Goal: Transaction & Acquisition: Obtain resource

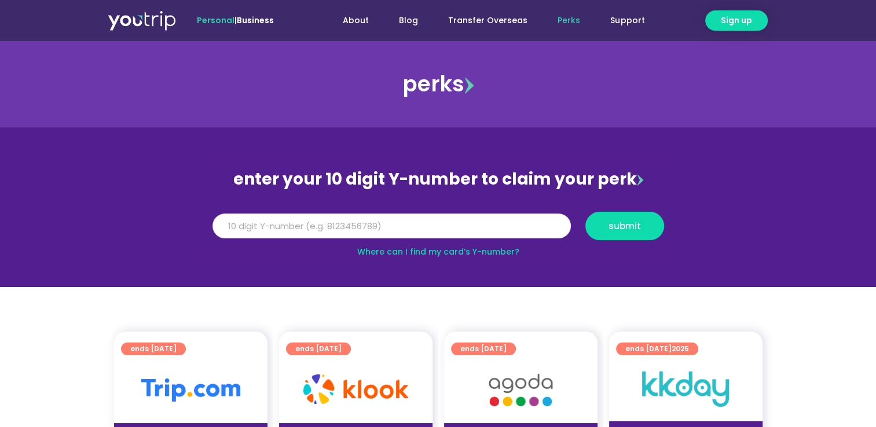
click at [379, 223] on input "Y Number" at bounding box center [391, 226] width 358 height 25
type input "8163508537"
click at [618, 229] on span "submit" at bounding box center [624, 226] width 32 height 9
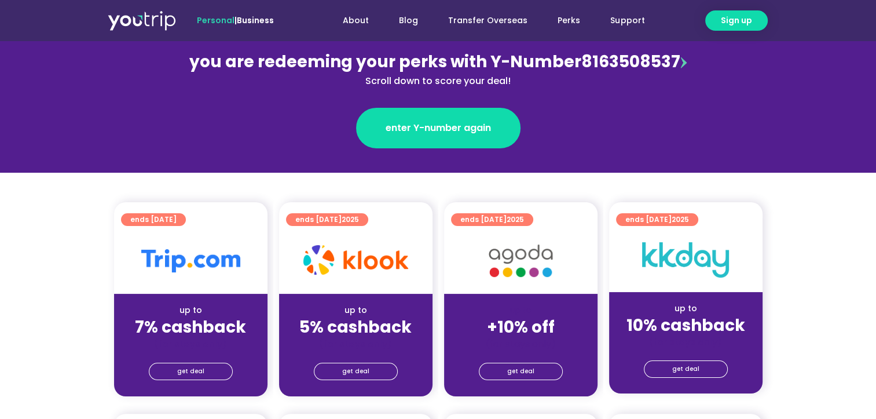
scroll to position [154, 0]
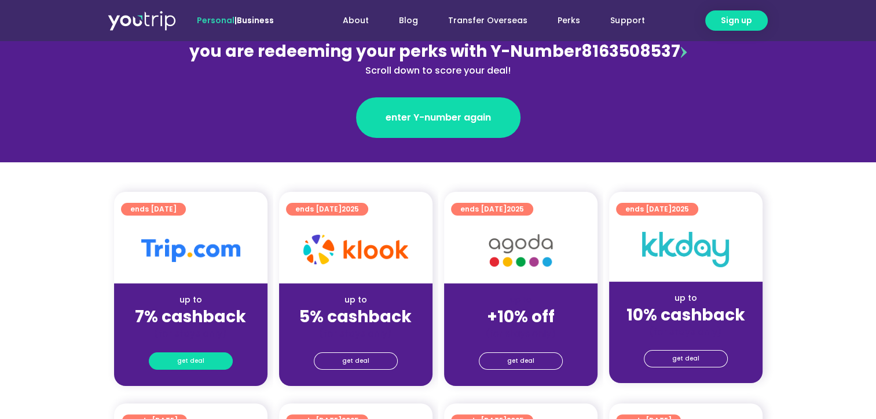
click at [171, 362] on link "get deal" at bounding box center [191, 360] width 84 height 17
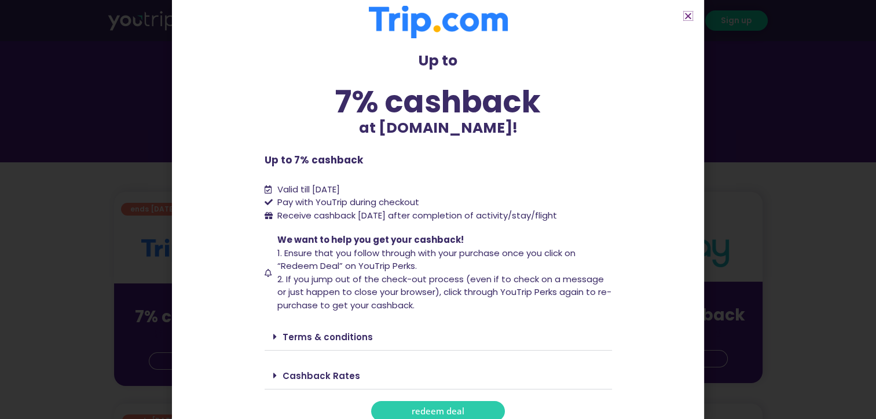
scroll to position [23, 0]
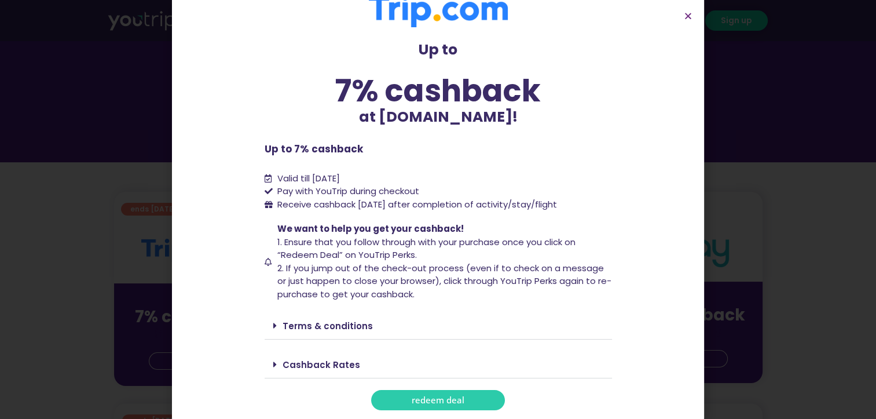
click at [447, 393] on link "redeem deal" at bounding box center [438, 400] width 134 height 20
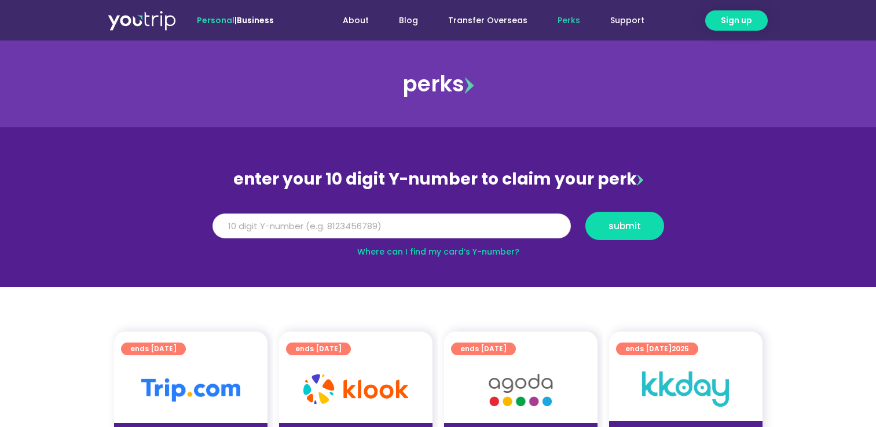
click at [394, 225] on input "Y Number" at bounding box center [391, 226] width 358 height 25
type input "8163508537"
click at [616, 217] on button "submit" at bounding box center [624, 226] width 79 height 28
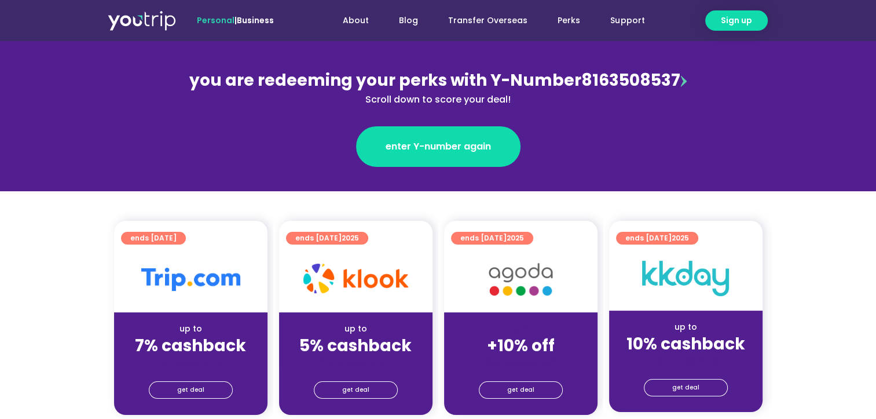
scroll to position [135, 0]
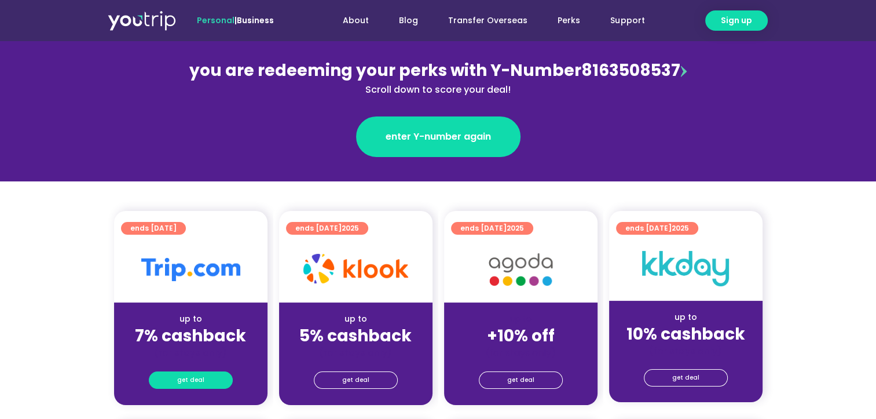
click at [183, 376] on span "get deal" at bounding box center [190, 380] width 27 height 16
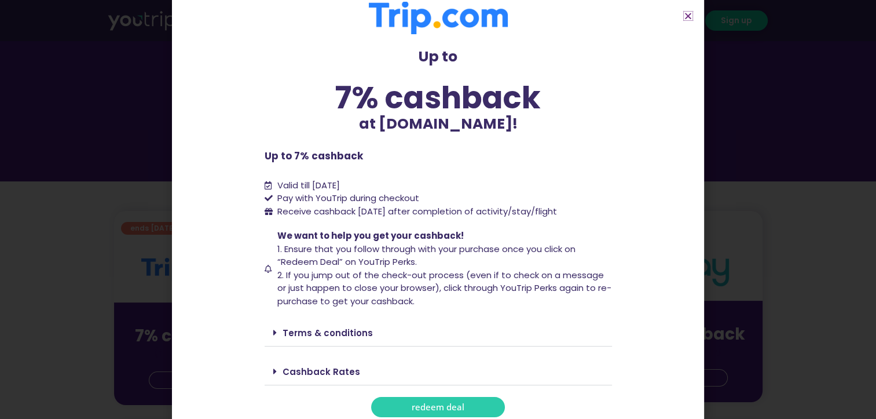
scroll to position [23, 0]
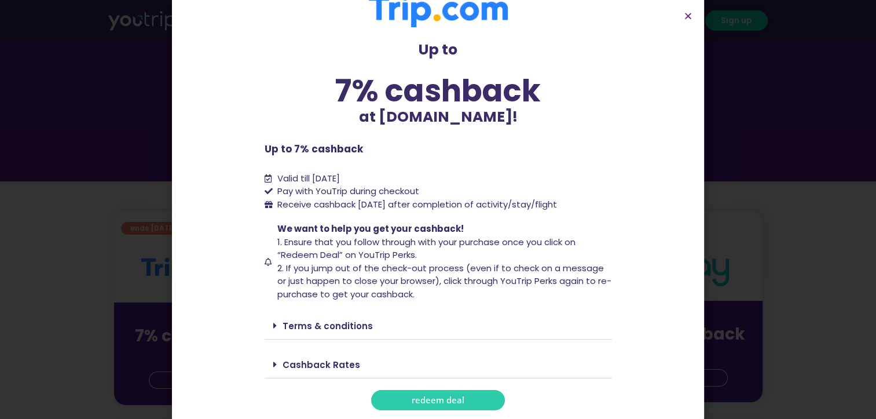
click at [273, 365] on span at bounding box center [277, 364] width 9 height 9
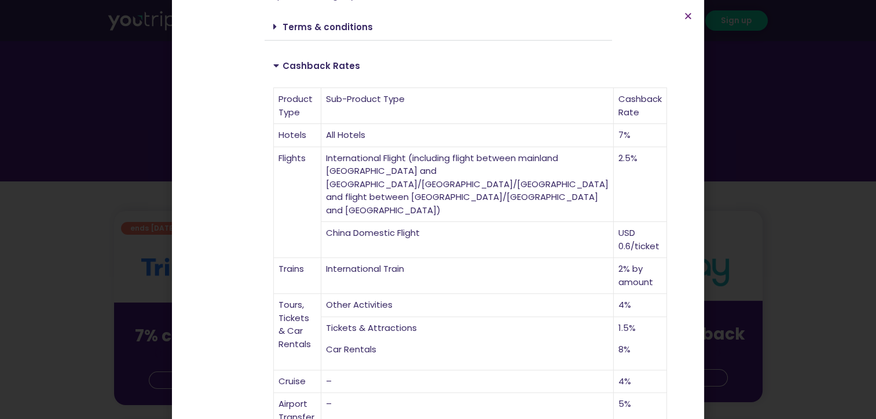
scroll to position [403, 0]
